Goal: Task Accomplishment & Management: Complete application form

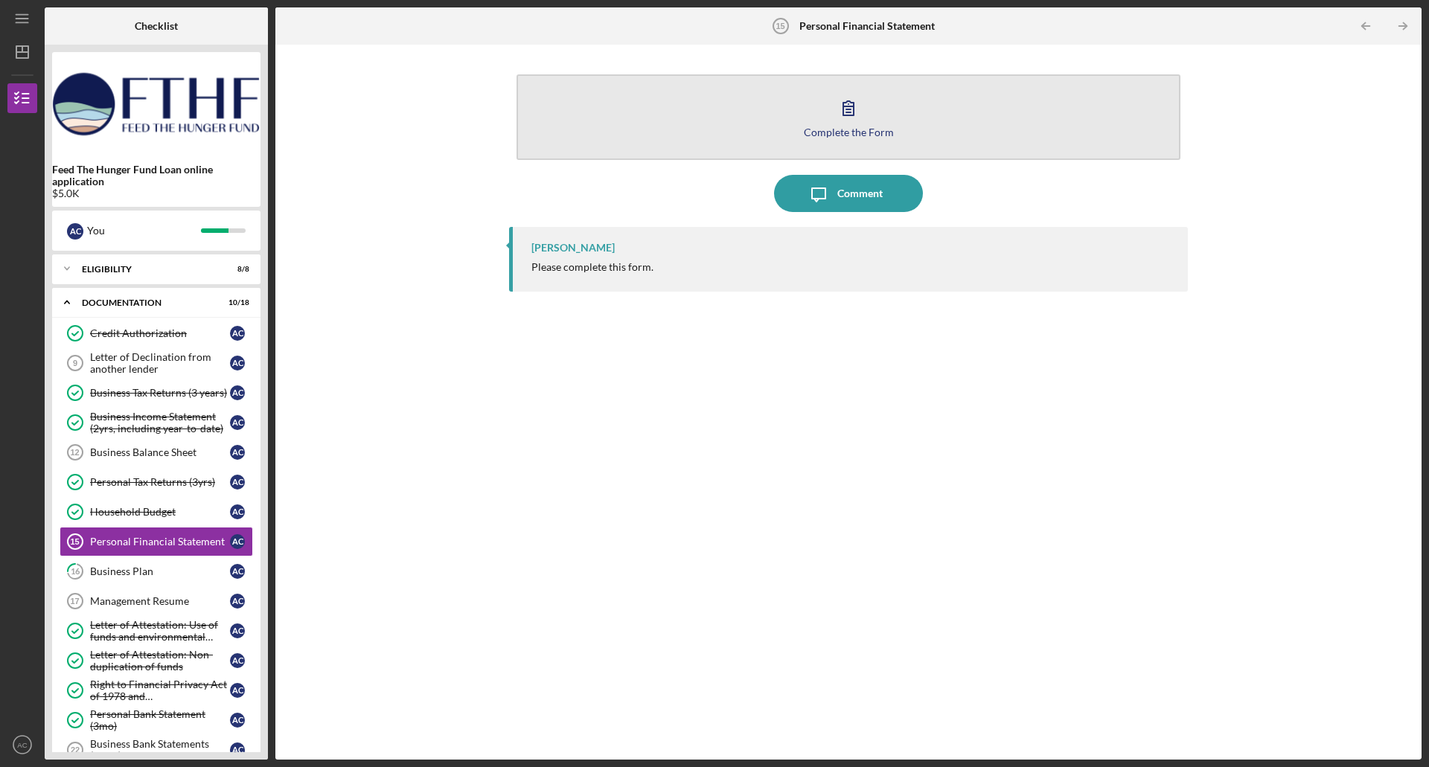
click at [829, 112] on button "Complete the Form Form" at bounding box center [848, 117] width 664 height 86
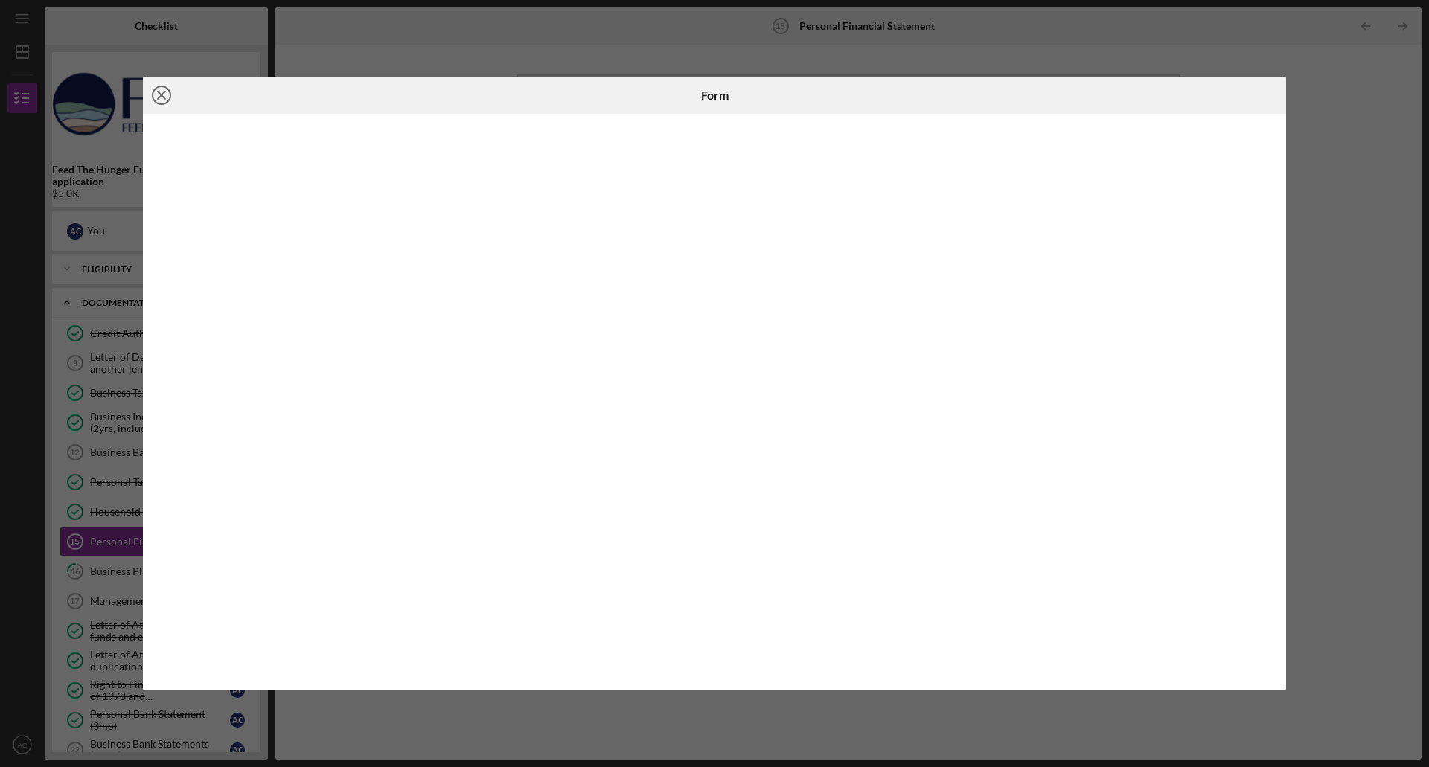
click at [155, 100] on circle at bounding box center [162, 95] width 18 height 18
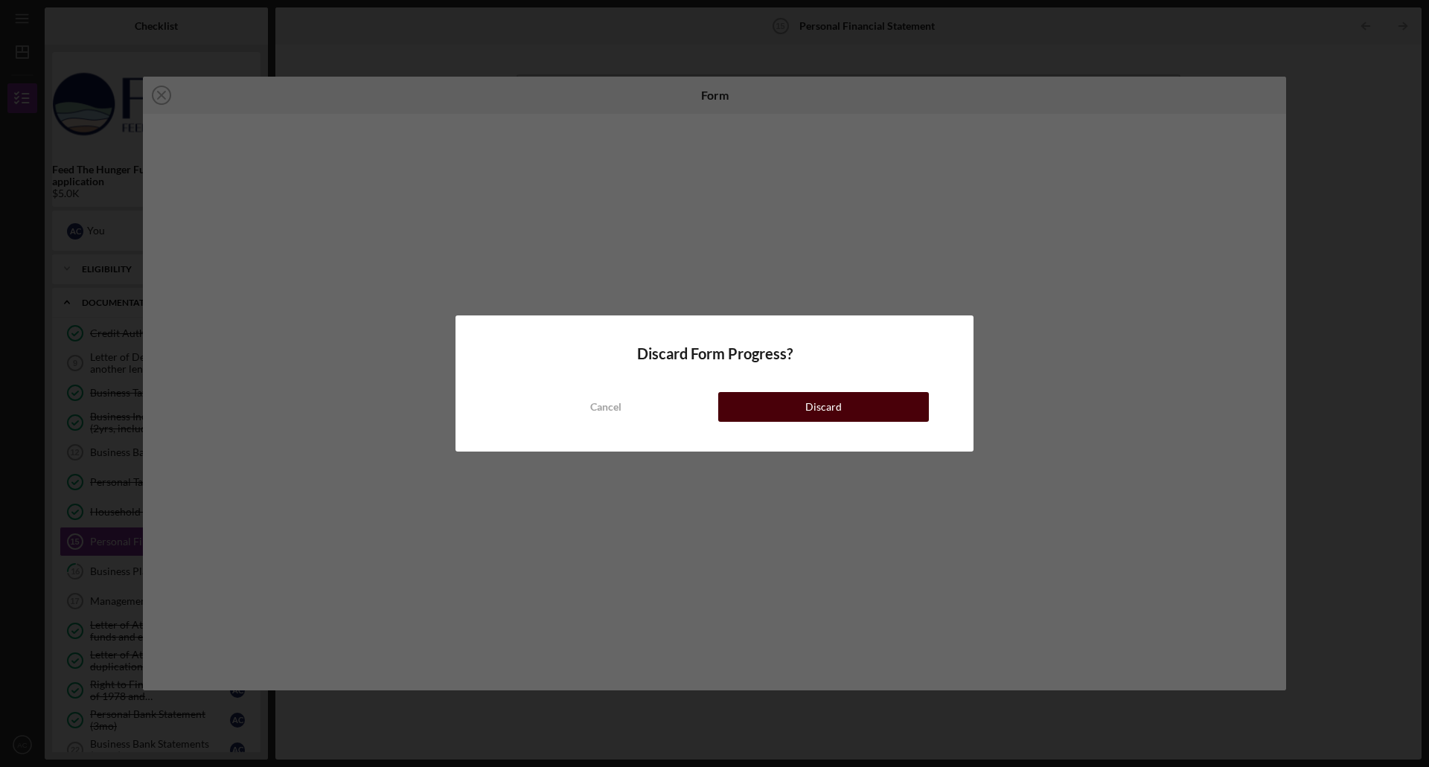
click at [786, 411] on button "Discard" at bounding box center [823, 407] width 211 height 30
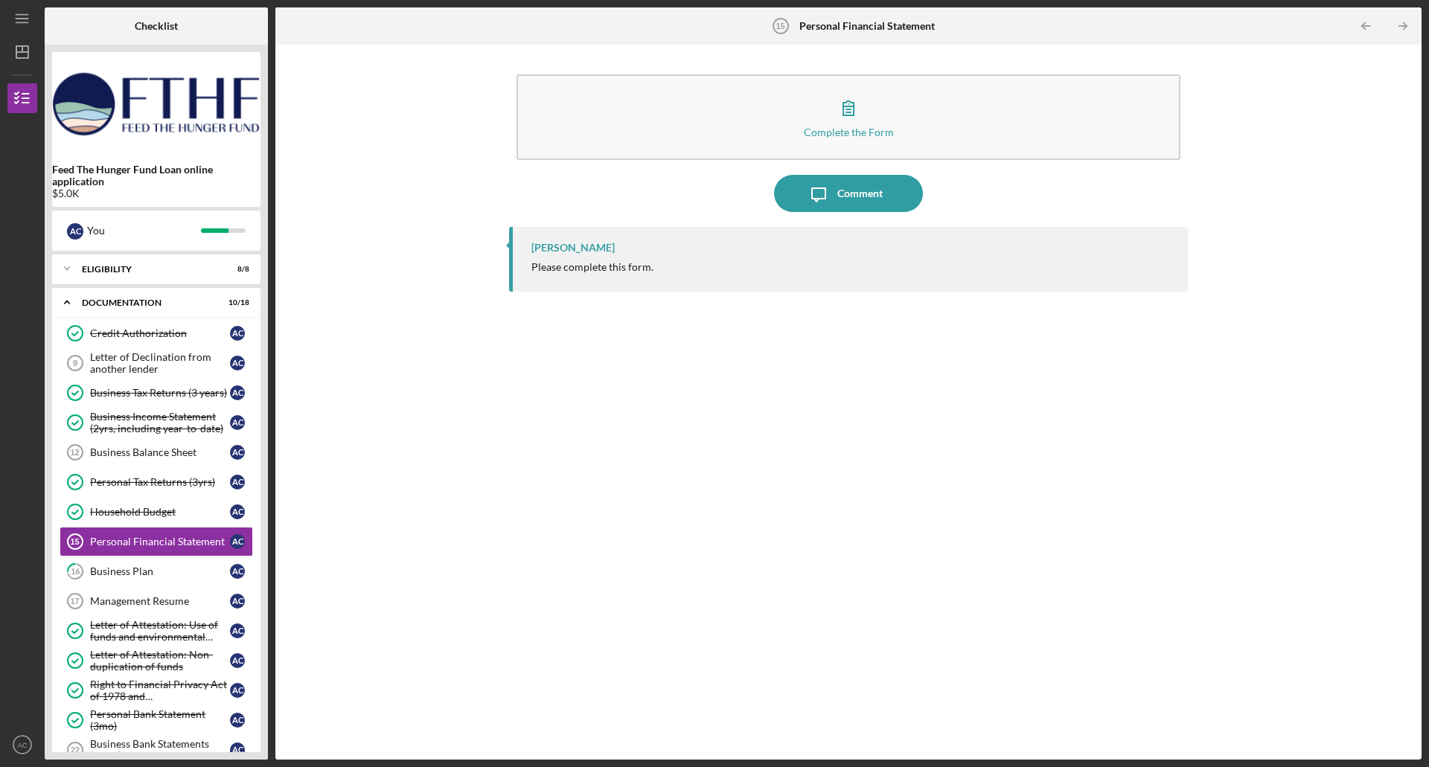
click at [484, 456] on div "Complete the Form Form Icon/Message Comment [PERSON_NAME] Please complete this …" at bounding box center [848, 402] width 1131 height 700
click at [341, 568] on div "Complete the Form Form Icon/Message Comment [PERSON_NAME] Please complete this …" at bounding box center [848, 402] width 1131 height 700
drag, startPoint x: 264, startPoint y: 381, endPoint x: 275, endPoint y: 447, distance: 67.0
click at [275, 447] on div "Checklist Feed The Hunger Fund Loan online application $5.0K A C You Icon/Expan…" at bounding box center [733, 383] width 1376 height 752
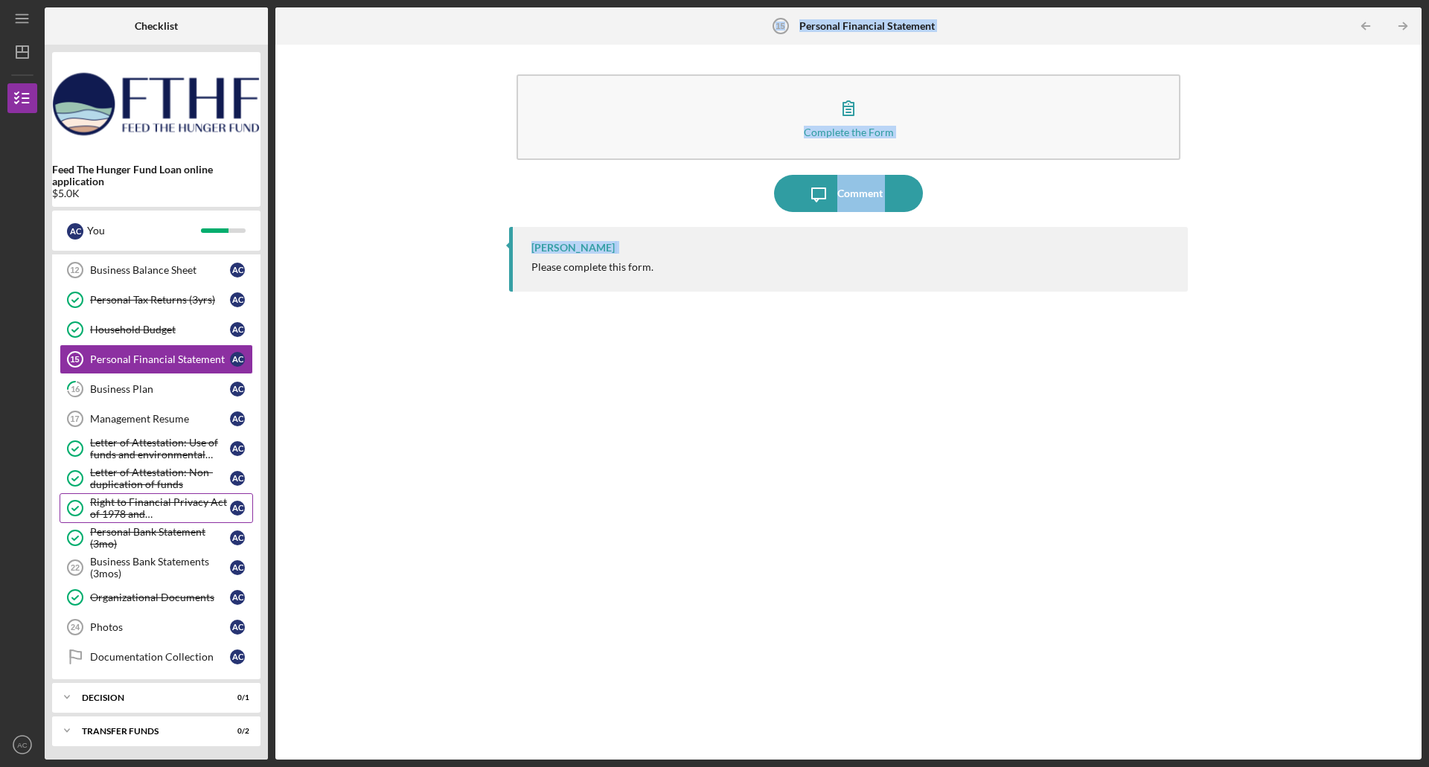
scroll to position [184, 0]
click at [100, 693] on div "Decision" at bounding box center [162, 696] width 160 height 9
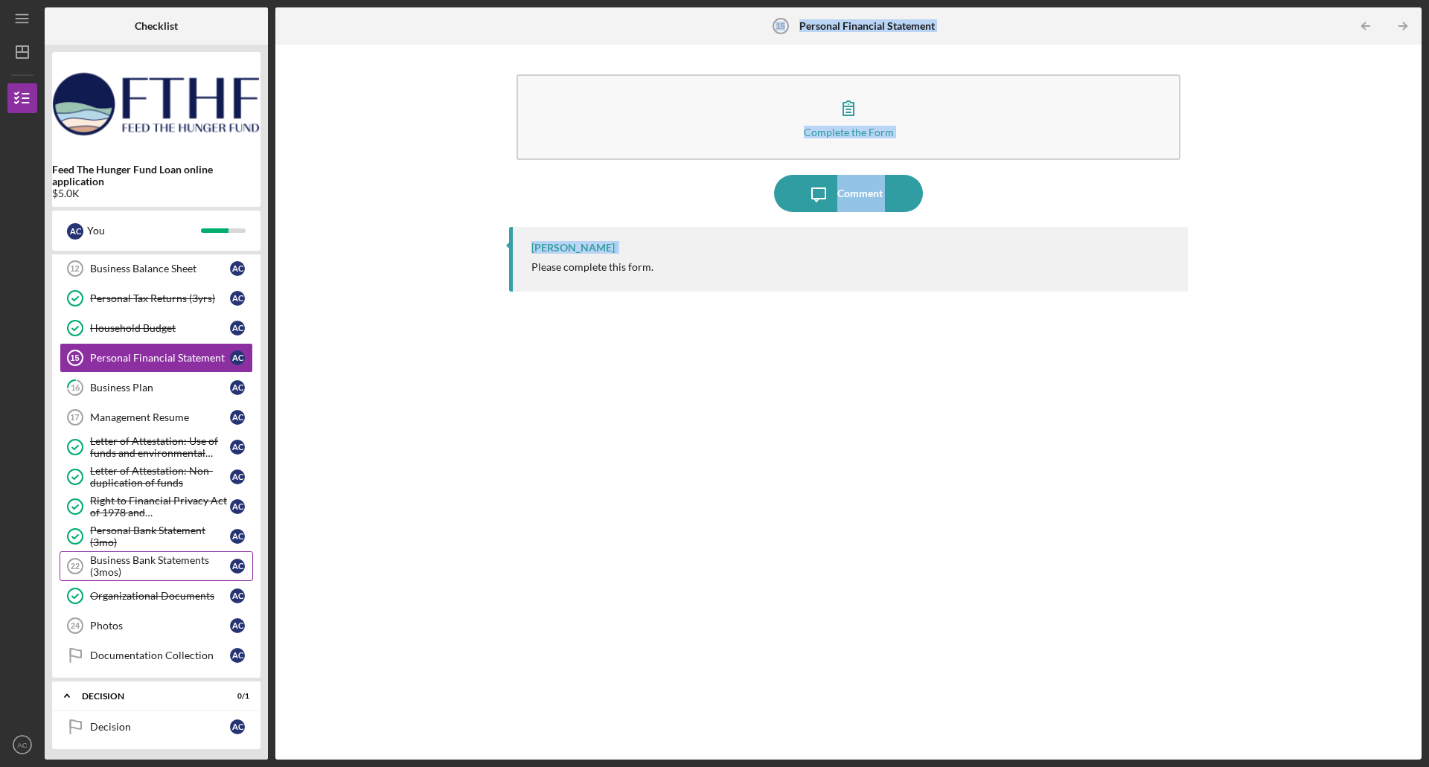
scroll to position [222, 0]
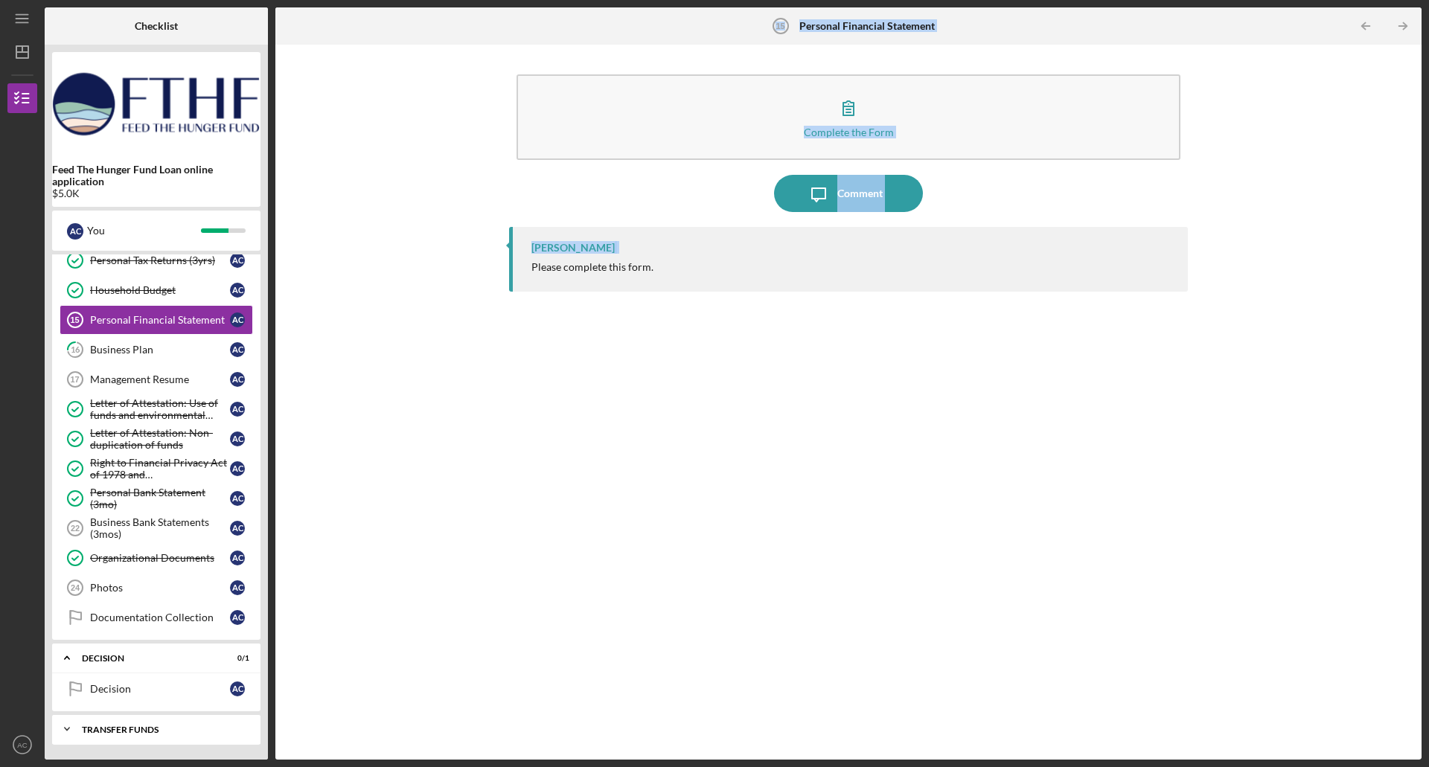
click at [77, 724] on icon "Icon/Expander" at bounding box center [67, 729] width 30 height 30
click at [64, 658] on icon "Icon/Expander" at bounding box center [67, 658] width 30 height 30
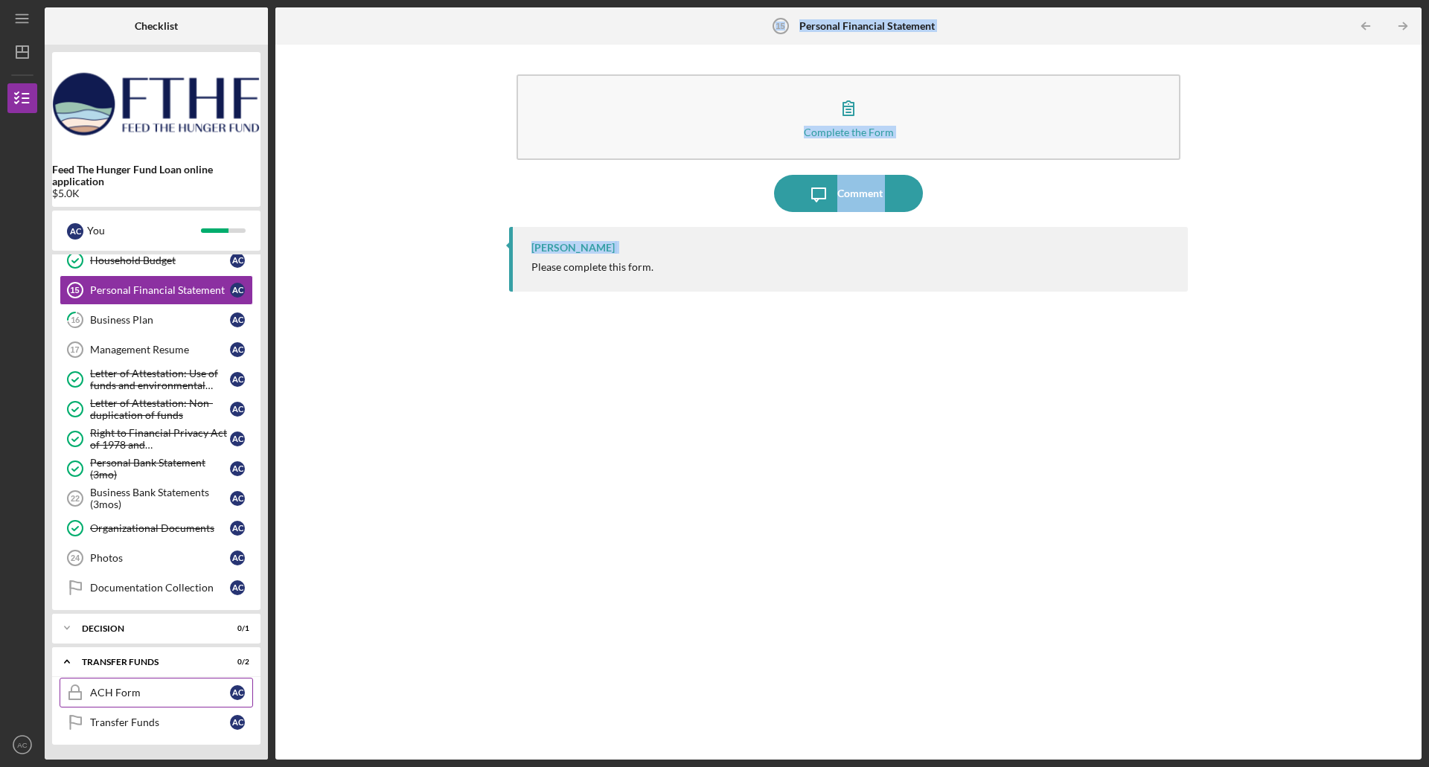
click at [120, 696] on div "ACH Form" at bounding box center [160, 693] width 140 height 12
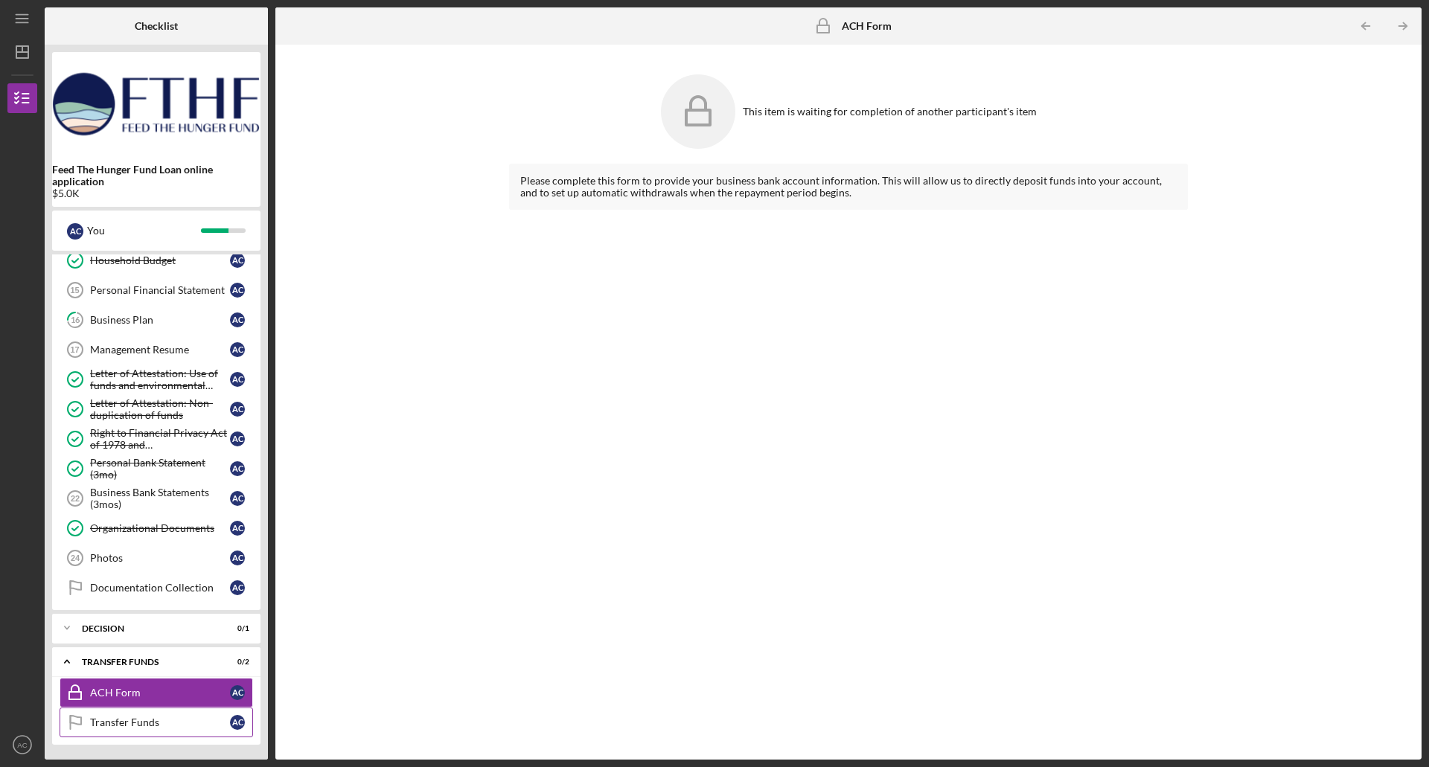
click at [141, 734] on link "Transfer Funds Transfer Funds A C" at bounding box center [156, 723] width 193 height 30
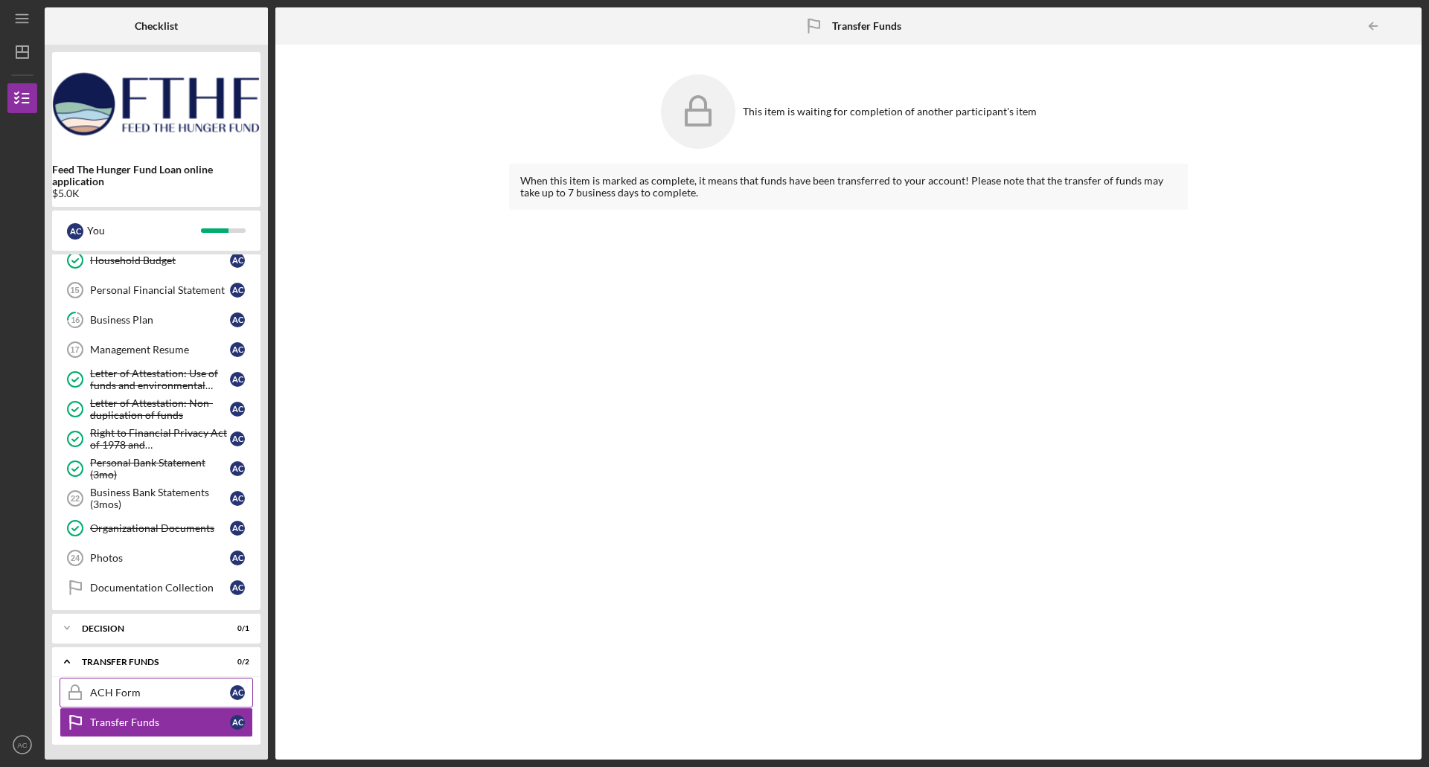
click at [103, 703] on link "ACH Form ACH Form A C" at bounding box center [156, 693] width 193 height 30
